Goal: Find contact information: Obtain details needed to contact an individual or organization

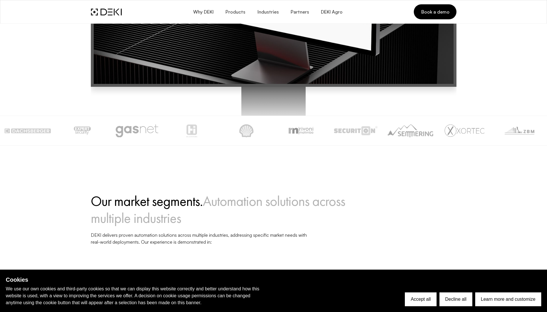
scroll to position [404, 0]
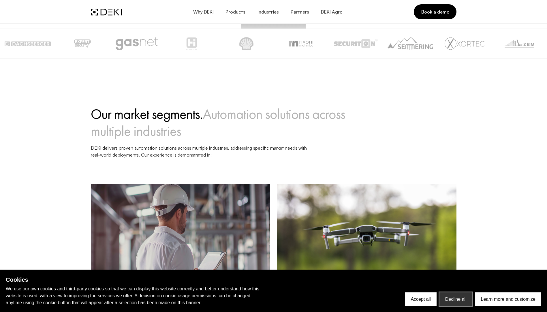
click at [453, 302] on button "Decline all" at bounding box center [456, 299] width 33 height 14
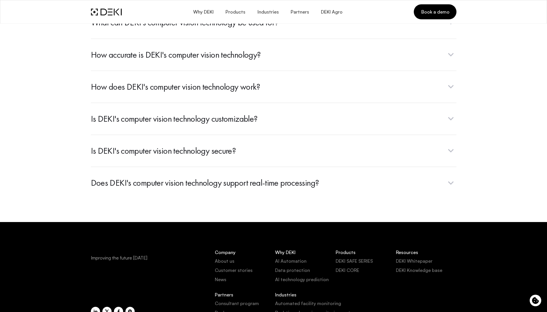
scroll to position [2275, 0]
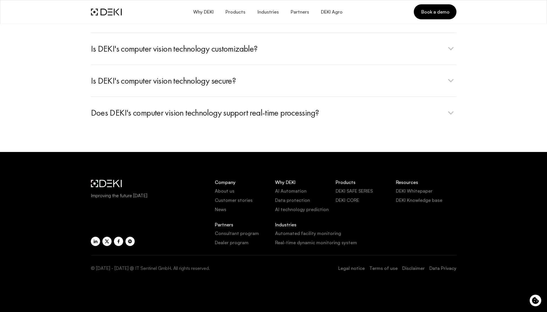
click at [424, 270] on link "Disclaimer" at bounding box center [413, 268] width 22 height 7
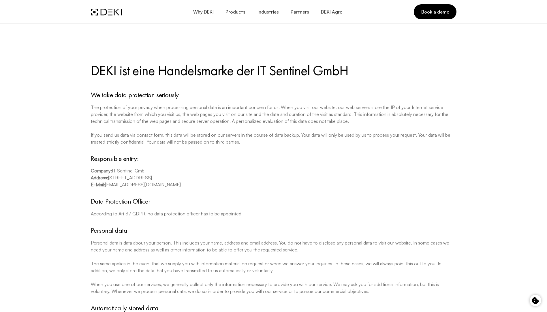
drag, startPoint x: 150, startPoint y: 171, endPoint x: 112, endPoint y: 169, distance: 37.8
click at [112, 169] on p "Company: IT Sentinel GmbH" at bounding box center [274, 170] width 366 height 7
click at [132, 173] on p "Company: IT Sentinel GmbH" at bounding box center [274, 170] width 366 height 7
click at [147, 172] on p "Company: IT Sentinel GmbH" at bounding box center [274, 170] width 366 height 7
drag, startPoint x: 149, startPoint y: 172, endPoint x: 112, endPoint y: 172, distance: 36.3
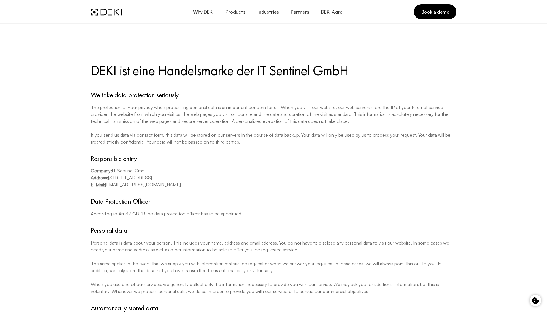
click at [112, 172] on p "Company: IT Sentinel GmbH" at bounding box center [274, 170] width 366 height 7
click at [112, 173] on p "Company: IT Sentinel GmbH" at bounding box center [274, 170] width 366 height 7
drag, startPoint x: 151, startPoint y: 171, endPoint x: 113, endPoint y: 170, distance: 38.1
click at [113, 170] on p "Company: IT Sentinel GmbH" at bounding box center [274, 170] width 366 height 7
copy p "IT Sentinel GmbH"
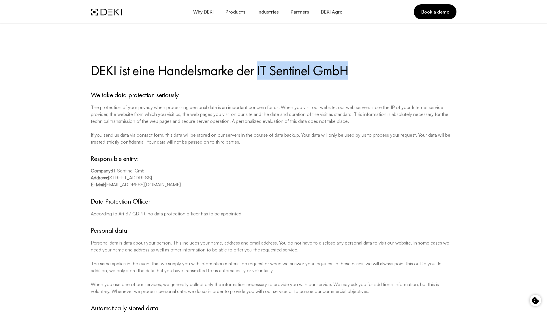
drag, startPoint x: 354, startPoint y: 74, endPoint x: 258, endPoint y: 71, distance: 96.1
click at [258, 71] on h3 "DEKI ist eine Handelsmarke der IT Sentinel GmbH" at bounding box center [274, 70] width 366 height 17
copy h3 "IT Sentinel GmbH"
drag, startPoint x: 353, startPoint y: 65, endPoint x: 259, endPoint y: 63, distance: 94.0
click at [259, 63] on h3 "DEKI ist eine Handelsmarke der IT Sentinel GmbH" at bounding box center [274, 70] width 366 height 17
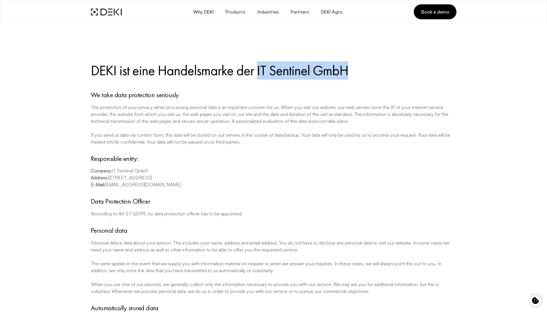
copy h3 "IT Sentinel GmbH"
click at [270, 13] on span "Industries" at bounding box center [268, 11] width 22 height 5
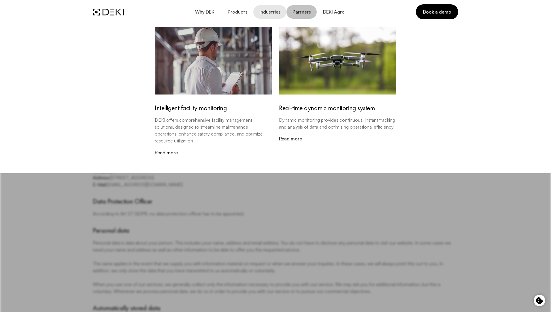
click at [306, 12] on span "Partners" at bounding box center [301, 11] width 19 height 5
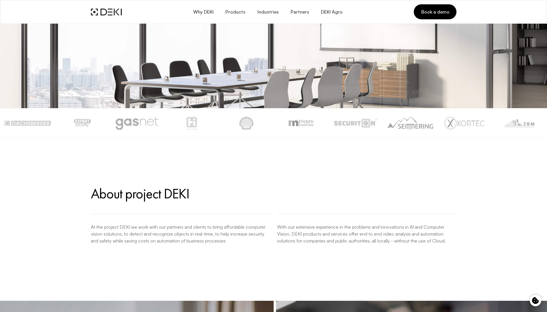
scroll to position [260, 0]
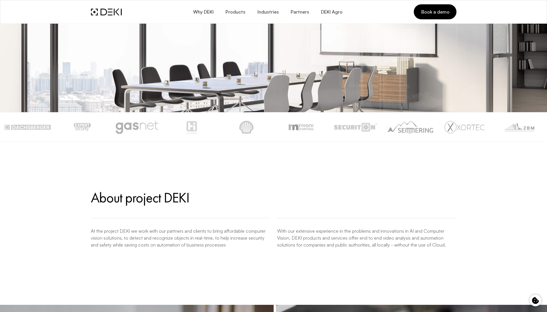
click at [249, 126] on img at bounding box center [246, 127] width 46 height 13
click at [201, 123] on img at bounding box center [192, 127] width 46 height 13
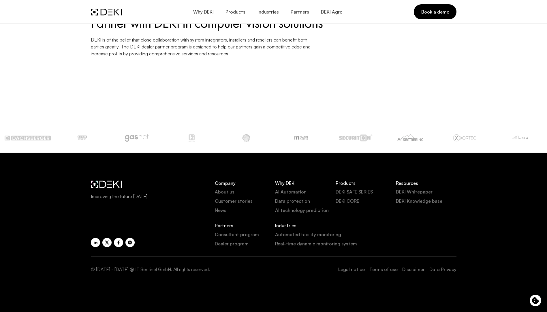
scroll to position [1102, 0]
